Goal: Task Accomplishment & Management: Use online tool/utility

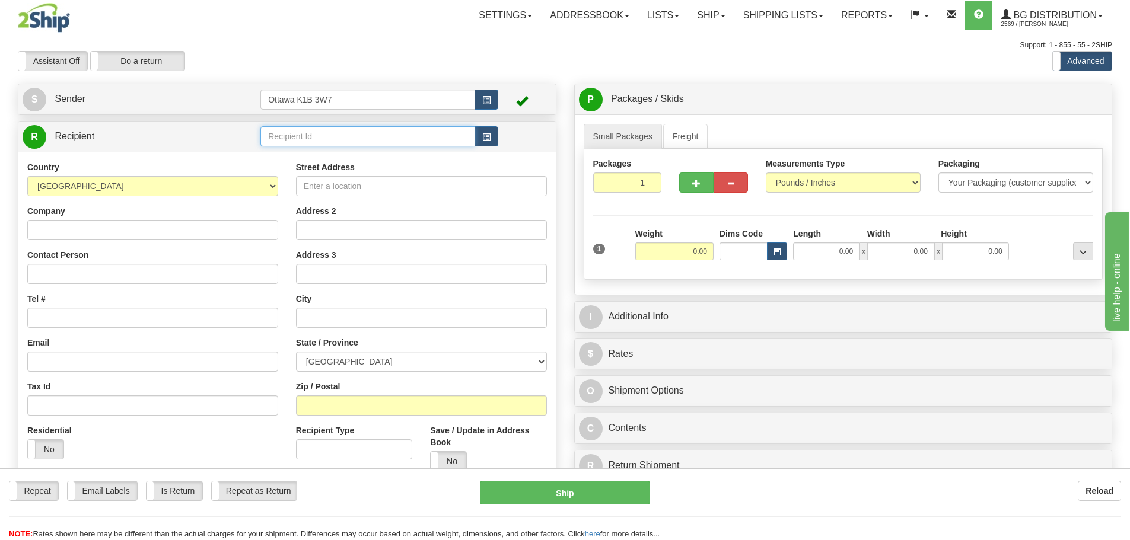
click at [365, 143] on input "text" at bounding box center [367, 136] width 215 height 20
type input "910765"
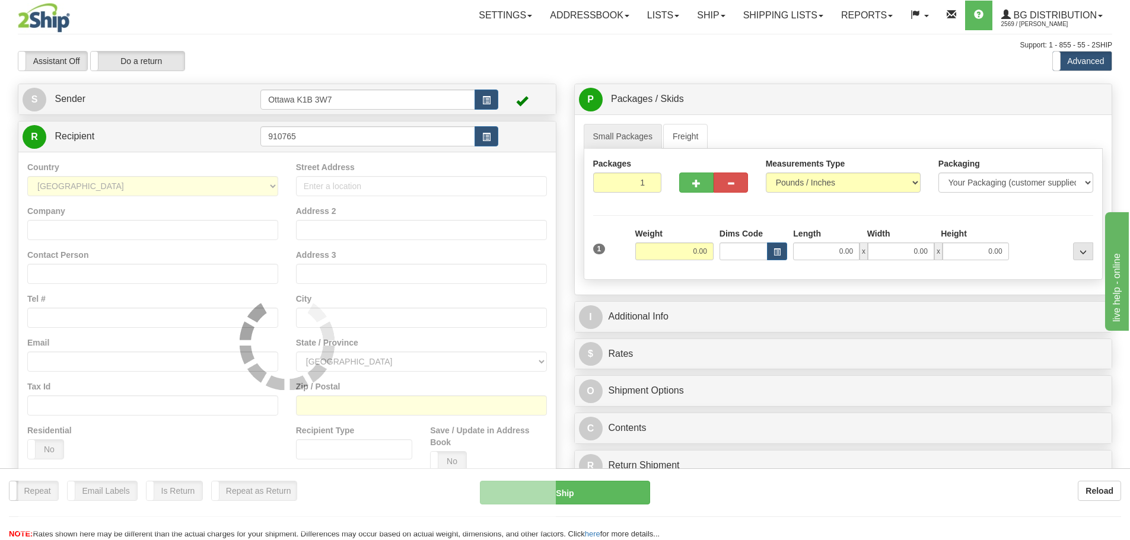
click at [444, 65] on div "Assistant On Assistant Off Do a return Do a return" at bounding box center [240, 61] width 463 height 20
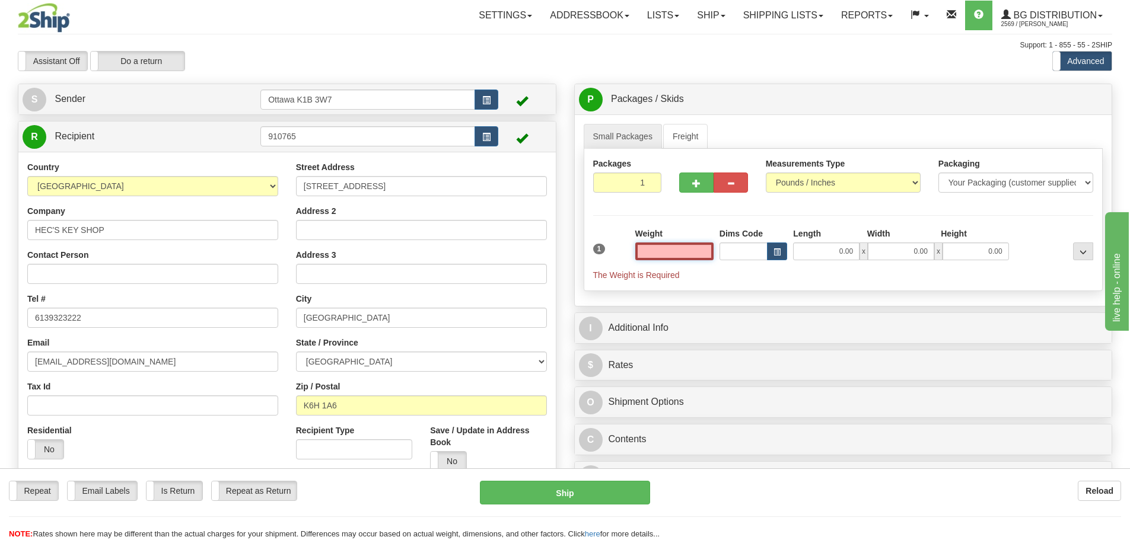
click at [682, 244] on input "text" at bounding box center [674, 252] width 78 height 18
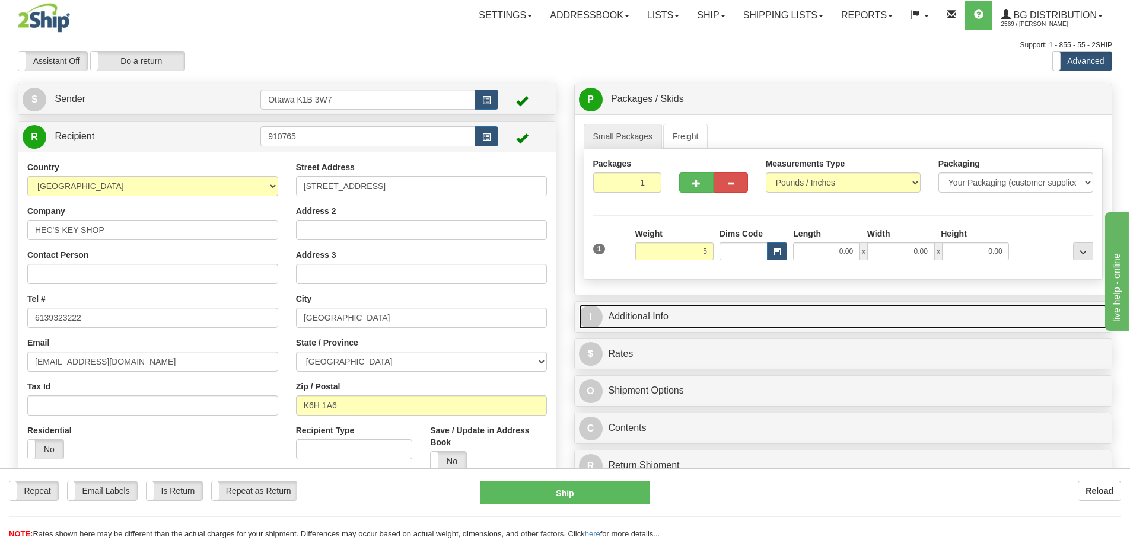
type input "5.00"
click at [869, 317] on link "I Additional Info" at bounding box center [843, 317] width 529 height 24
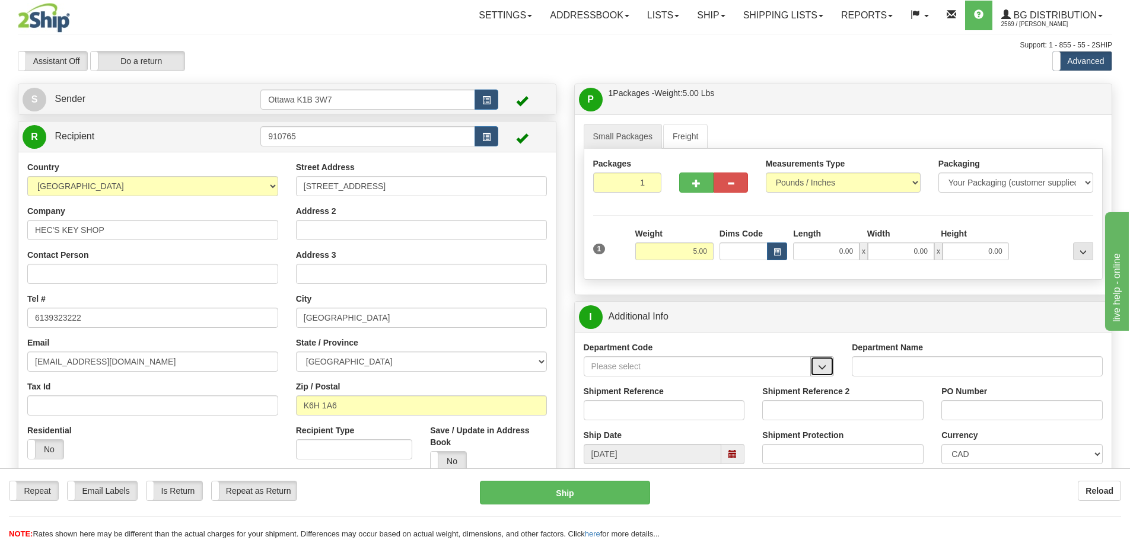
click at [826, 365] on span "button" at bounding box center [822, 368] width 8 height 8
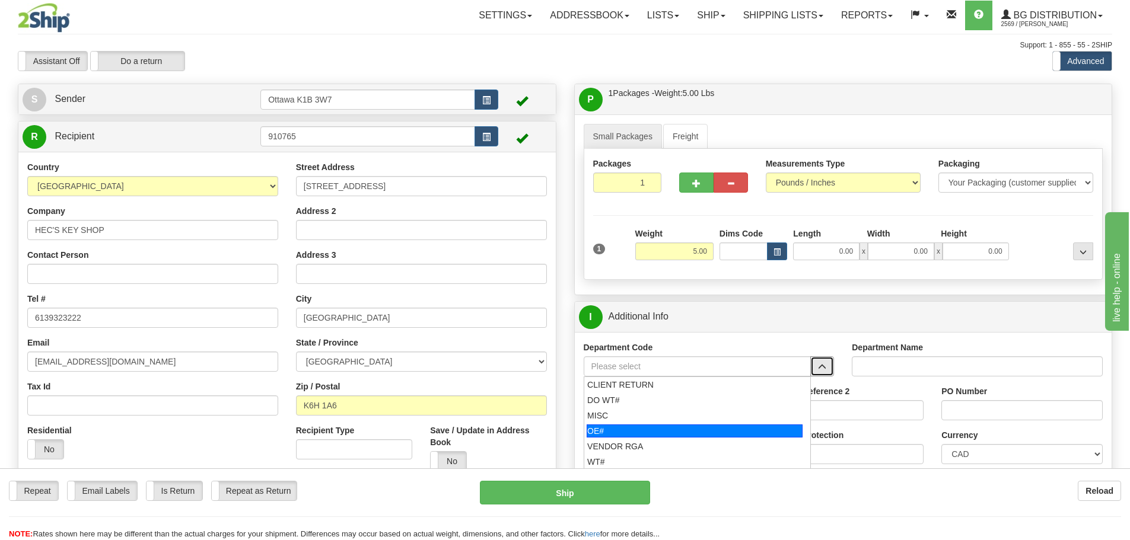
click at [667, 436] on div "OE#" at bounding box center [695, 431] width 216 height 13
type input "OE#"
type input "ORDERS"
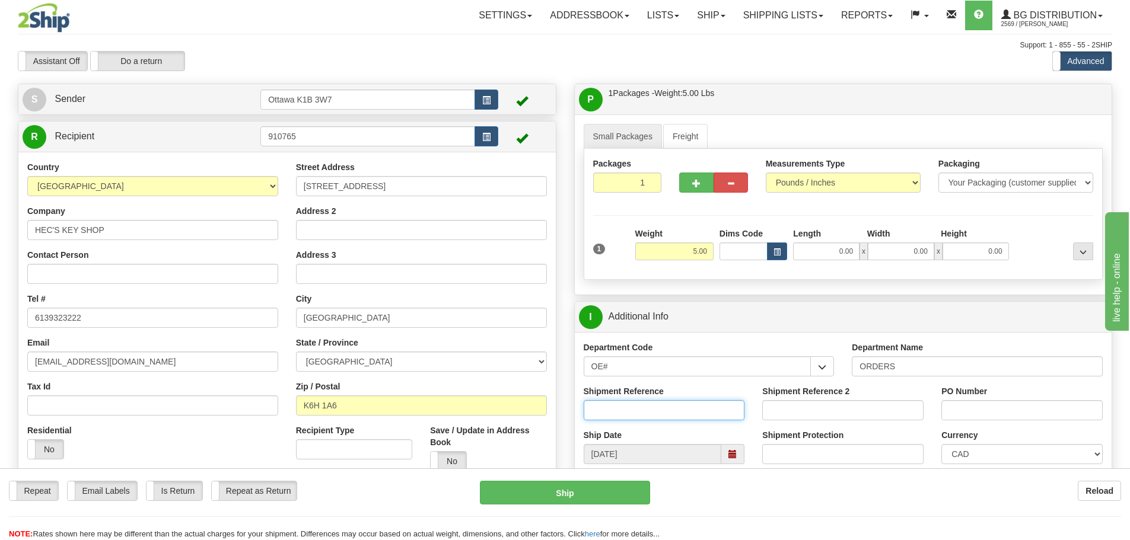
click at [664, 410] on input "Shipment Reference" at bounding box center [664, 410] width 161 height 20
type input "10203454-00"
click at [968, 406] on input "PO Number" at bounding box center [1022, 410] width 161 height 20
type input "N/A"
click at [828, 247] on input "0.00" at bounding box center [826, 252] width 66 height 18
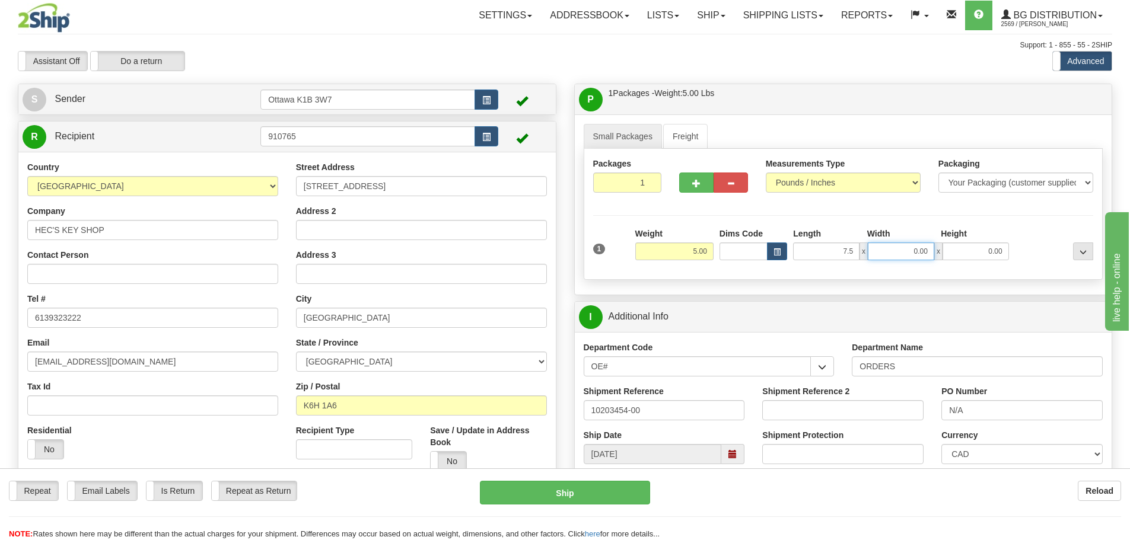
type input "7.50"
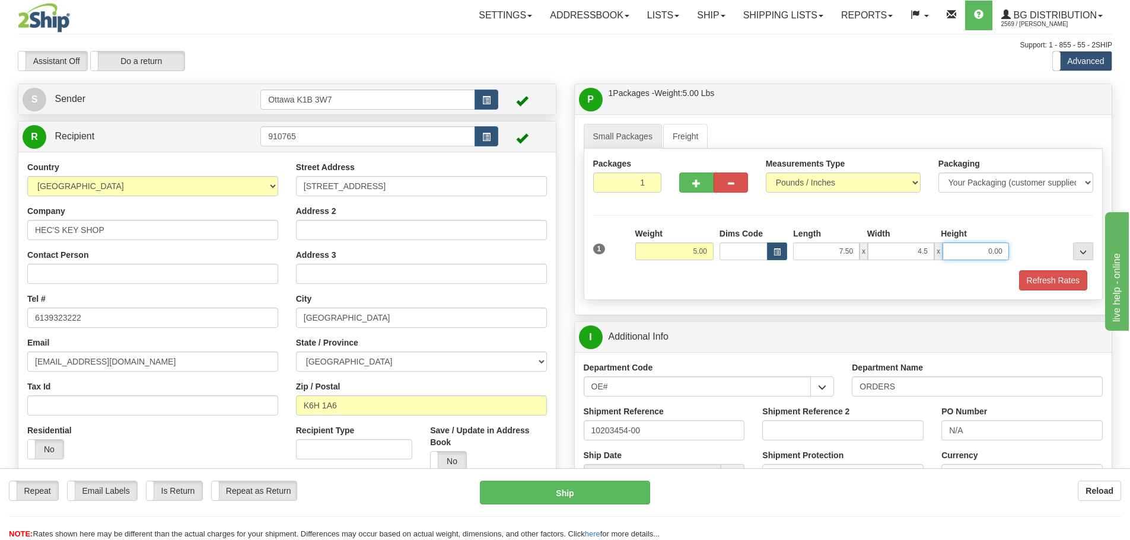
type input "4.50"
type input "3.00"
click at [1063, 281] on button "Refresh Rates" at bounding box center [1053, 281] width 68 height 20
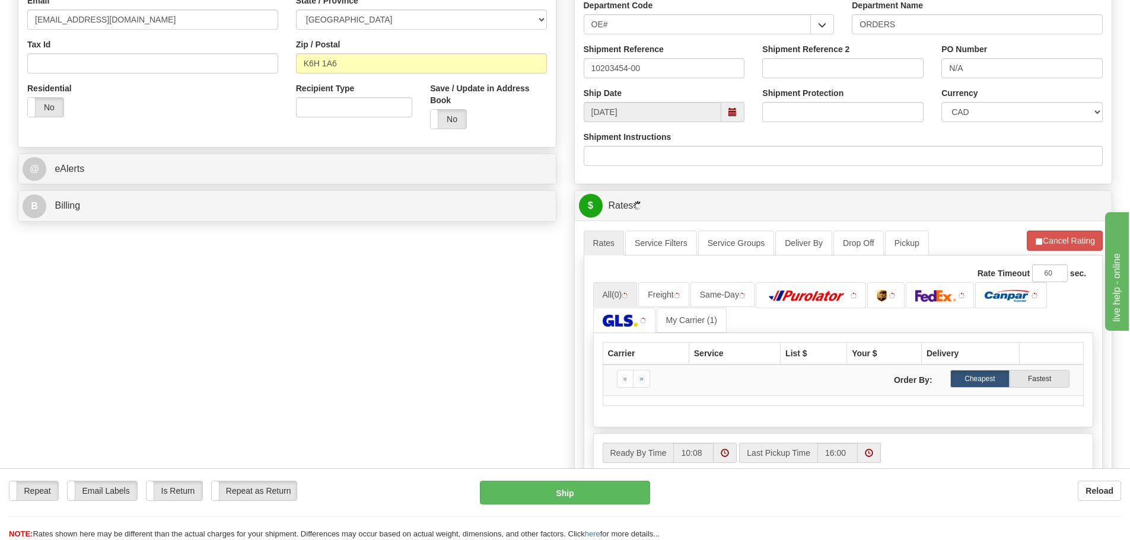
scroll to position [356, 0]
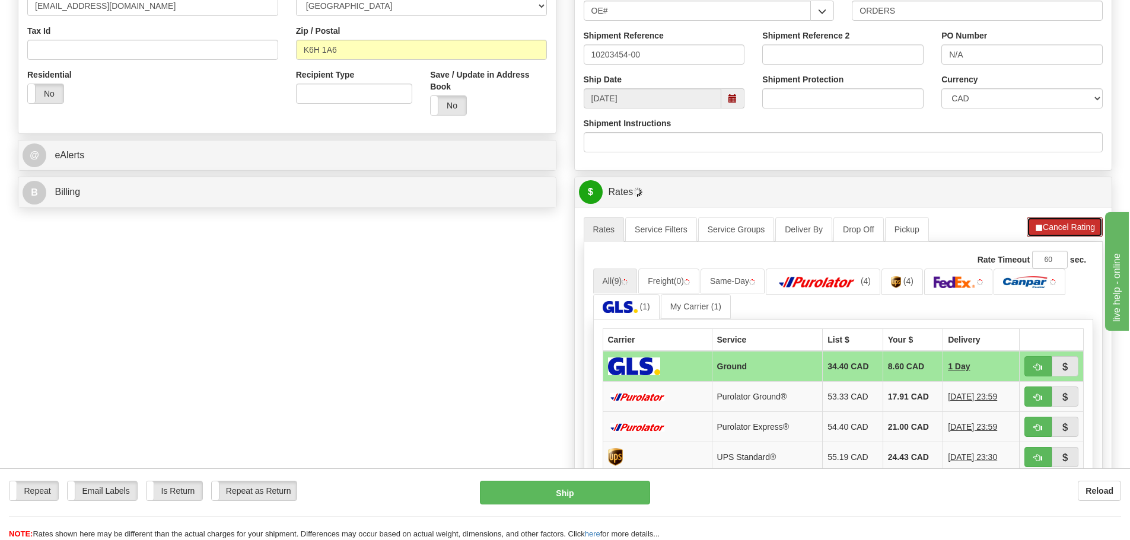
drag, startPoint x: 1052, startPoint y: 224, endPoint x: 1046, endPoint y: 262, distance: 39.1
click at [1052, 224] on button "Cancel Rating" at bounding box center [1065, 227] width 76 height 20
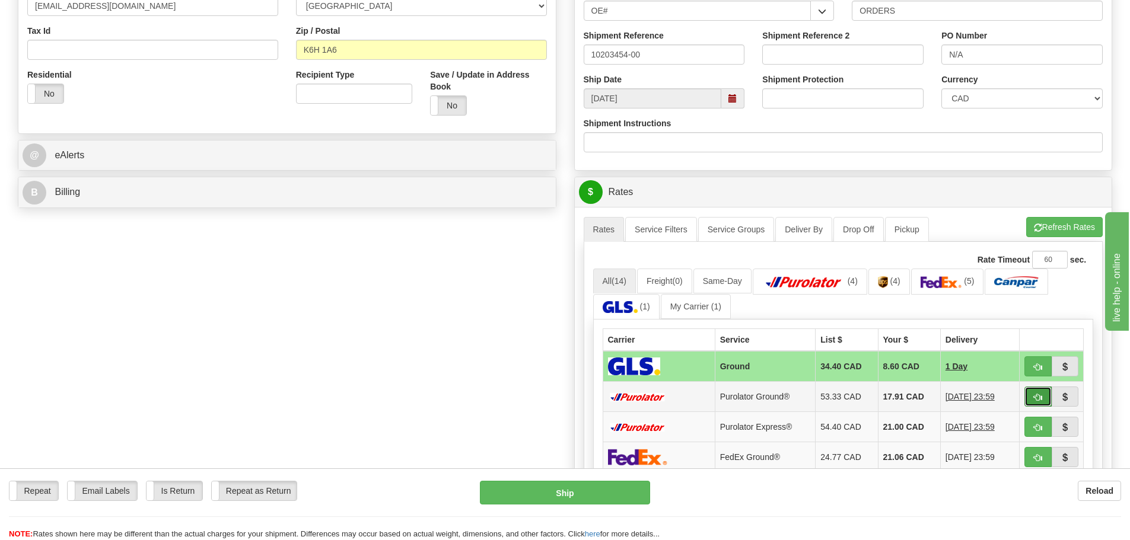
click at [1033, 400] on button "button" at bounding box center [1038, 397] width 27 height 20
type input "260"
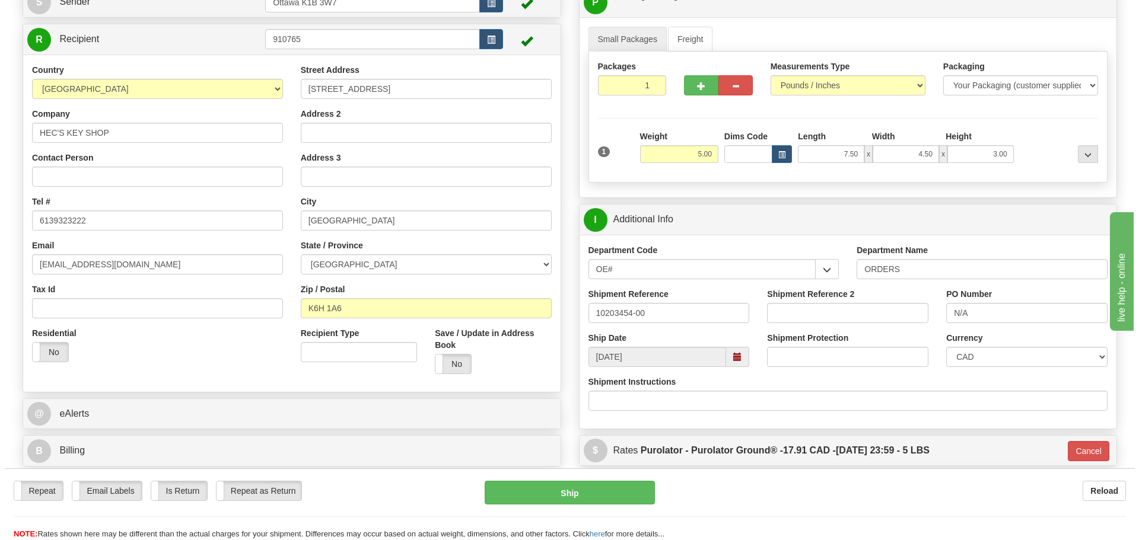
scroll to position [119, 0]
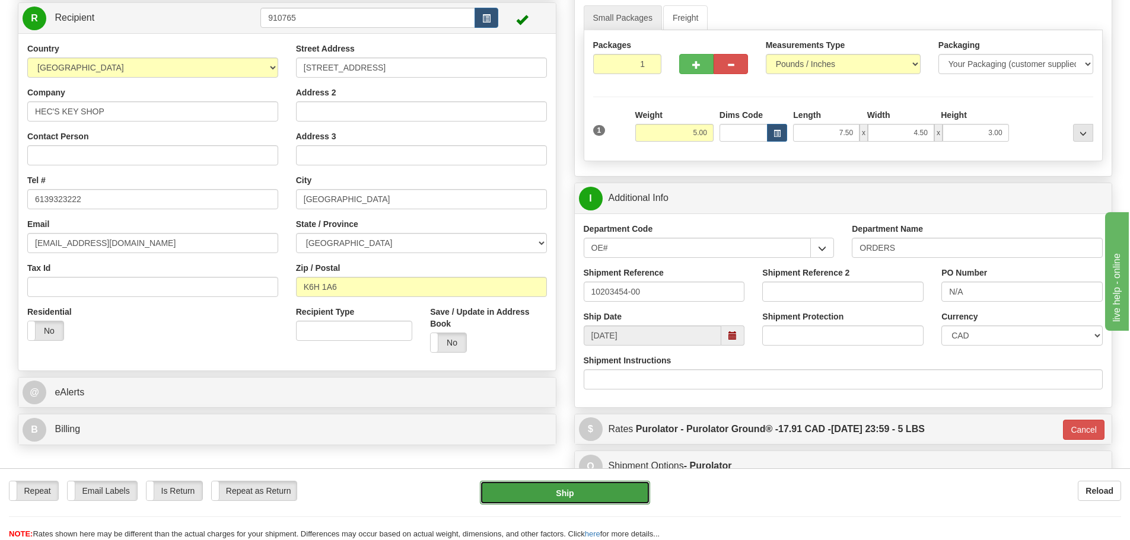
click at [635, 495] on button "Ship" at bounding box center [565, 493] width 170 height 24
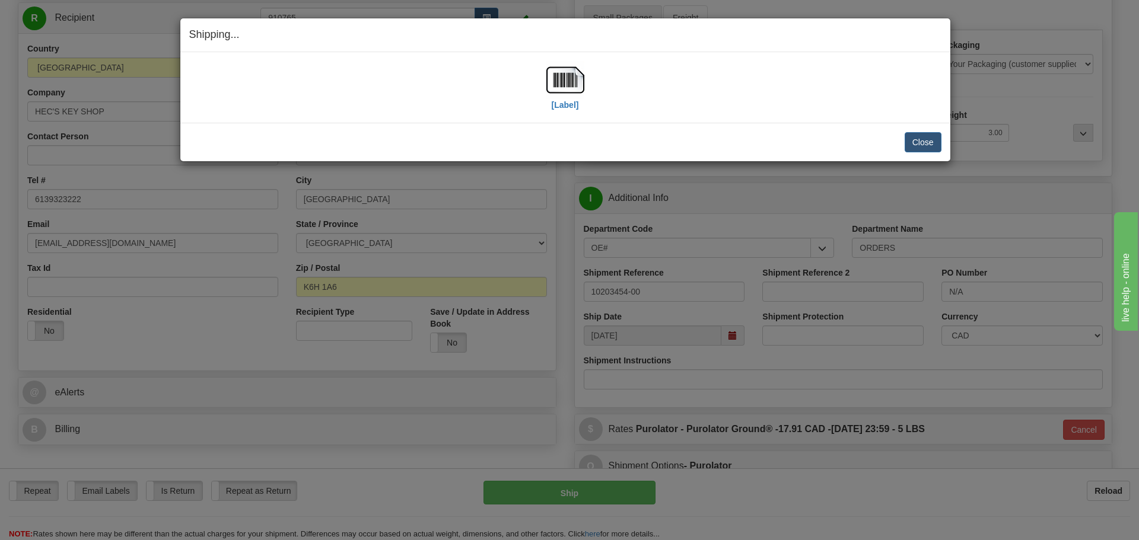
click at [567, 115] on div "[Label] IMPORTANT NOTICE Embassy / Consulate / Government Building / Hospital C…" at bounding box center [565, 87] width 770 height 71
click at [568, 112] on div "[Label]" at bounding box center [565, 87] width 38 height 53
click at [568, 107] on label "[Label]" at bounding box center [565, 105] width 27 height 12
click at [913, 146] on button "Close" at bounding box center [923, 142] width 37 height 20
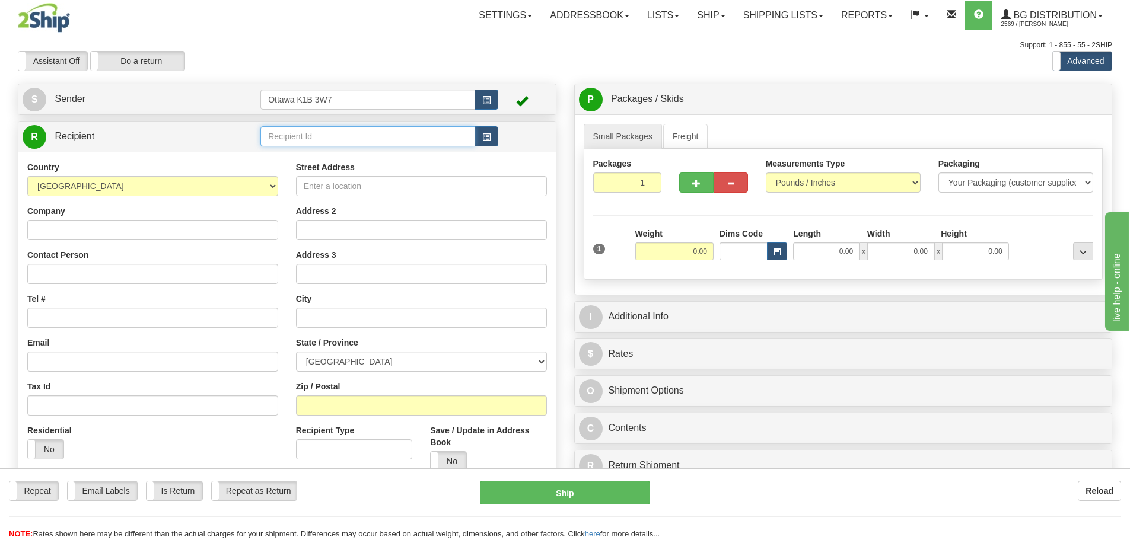
click at [365, 142] on input "text" at bounding box center [367, 136] width 215 height 20
